Goal: Task Accomplishment & Management: Manage account settings

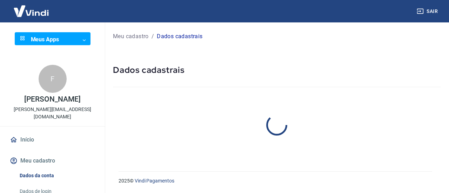
select select "SP"
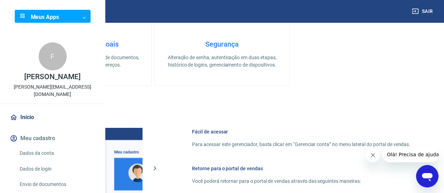
scroll to position [351, 0]
